Goal: Information Seeking & Learning: Learn about a topic

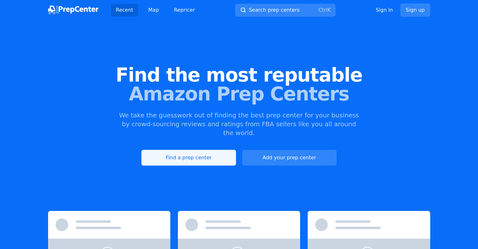
scroll to position [82, 0]
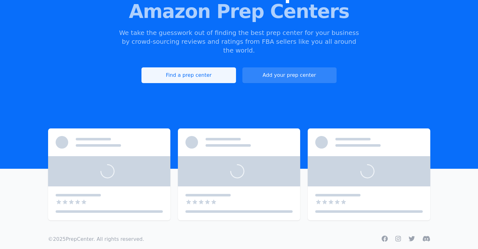
click at [186, 70] on link "Find a prep center" at bounding box center [189, 75] width 94 height 16
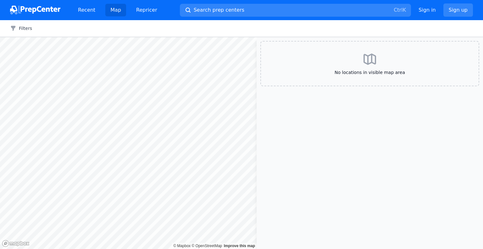
click at [271, 83] on div "Map © Mapbox © OpenStreetMap Improve this map No locations in visible map area" at bounding box center [241, 143] width 483 height 212
click at [27, 31] on div "Filters Clear all" at bounding box center [241, 28] width 483 height 17
click at [23, 29] on button "Filters" at bounding box center [21, 28] width 22 height 6
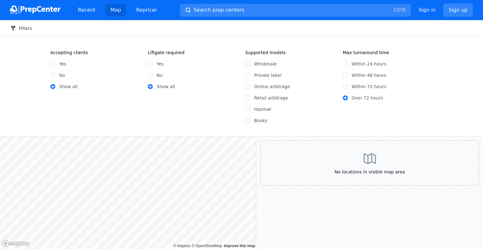
click at [22, 27] on button "Filters" at bounding box center [21, 28] width 22 height 6
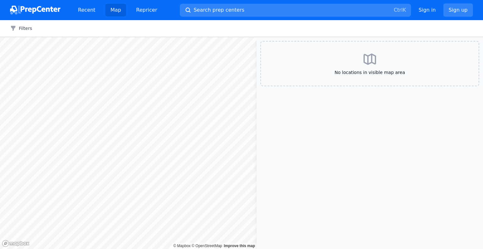
click at [316, 65] on div "No locations in visible map area" at bounding box center [369, 63] width 219 height 45
click at [145, 12] on link "Repricer" at bounding box center [146, 10] width 31 height 13
click at [0, 138] on html "Recent Map Repricer Search prep centers Ctrl K Open main menu Sign in Sign up F…" at bounding box center [241, 124] width 483 height 249
click at [42, 7] on img at bounding box center [35, 10] width 50 height 9
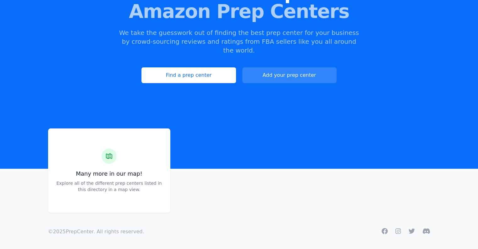
scroll to position [75, 0]
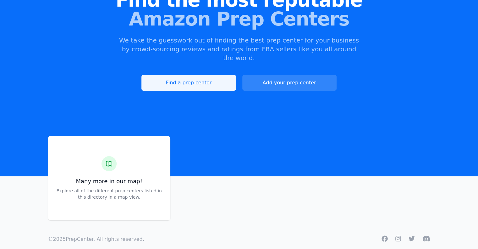
click at [205, 75] on link "Find a prep center" at bounding box center [189, 83] width 94 height 16
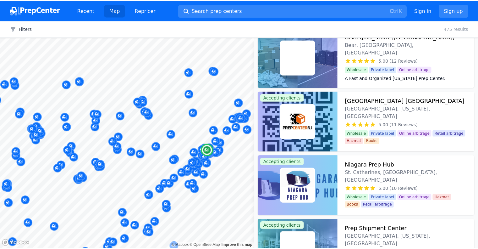
scroll to position [881, 0]
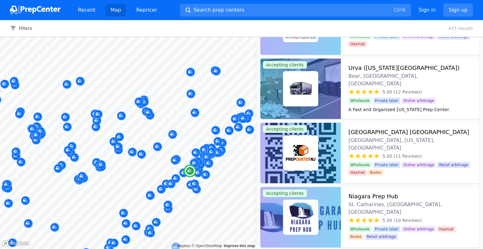
click at [362, 70] on h3 "Urva ([US_STATE][GEOGRAPHIC_DATA])" at bounding box center [404, 68] width 111 height 9
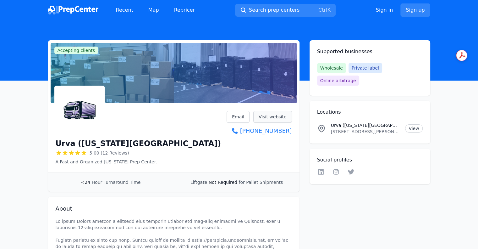
click at [263, 115] on link "Visit website" at bounding box center [273, 117] width 39 height 12
